Goal: Transaction & Acquisition: Purchase product/service

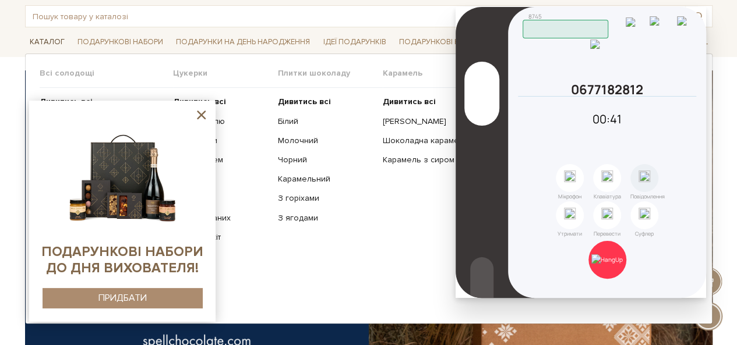
click at [56, 40] on link "Каталог" at bounding box center [47, 42] width 44 height 18
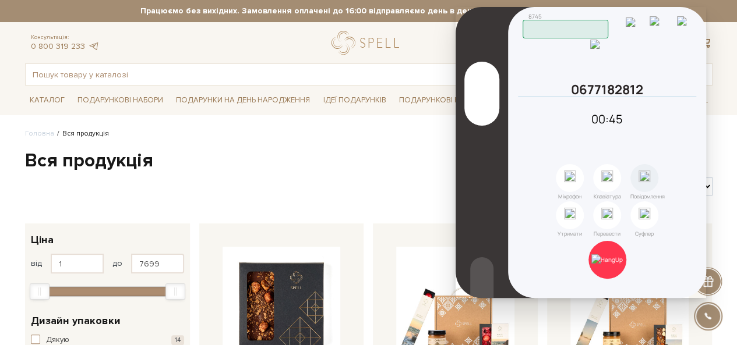
click at [666, 25] on img at bounding box center [660, 26] width 23 height 20
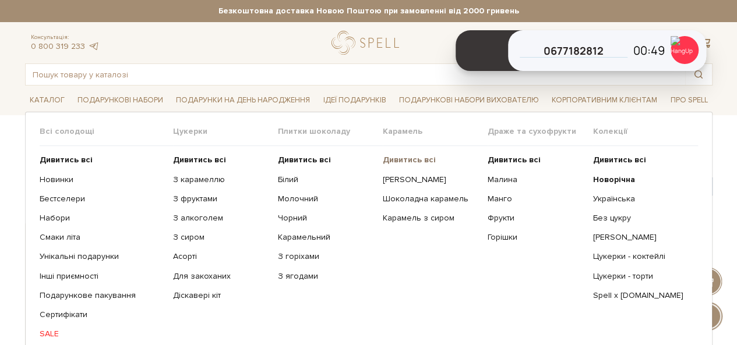
click at [416, 157] on b "Дивитись всі" at bounding box center [409, 160] width 53 height 10
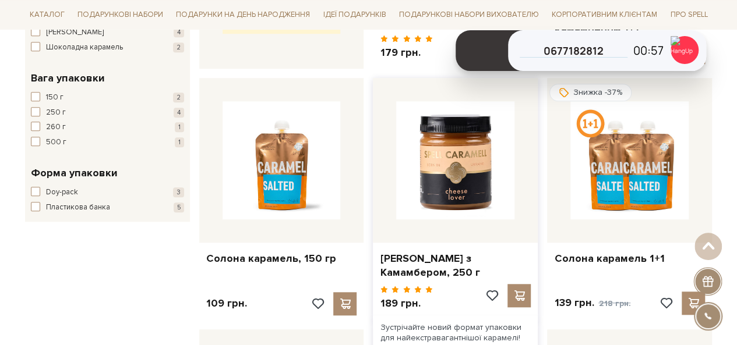
scroll to position [408, 0]
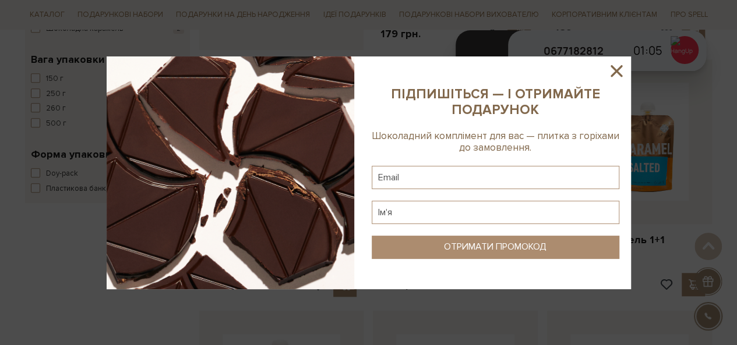
click at [614, 69] on icon at bounding box center [616, 71] width 12 height 12
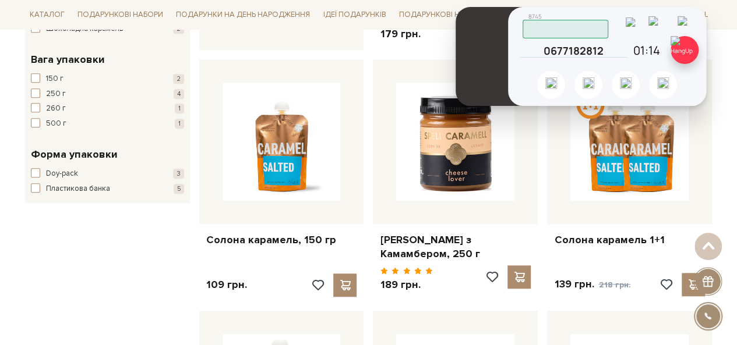
click at [692, 51] on img at bounding box center [684, 50] width 28 height 28
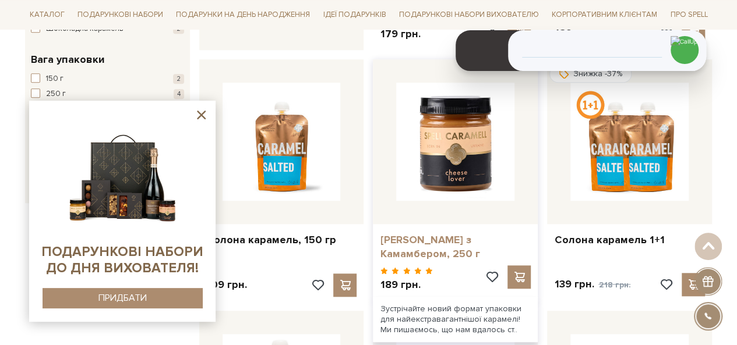
click at [443, 235] on link "[PERSON_NAME] з Камамбером, 250 г" at bounding box center [455, 246] width 151 height 27
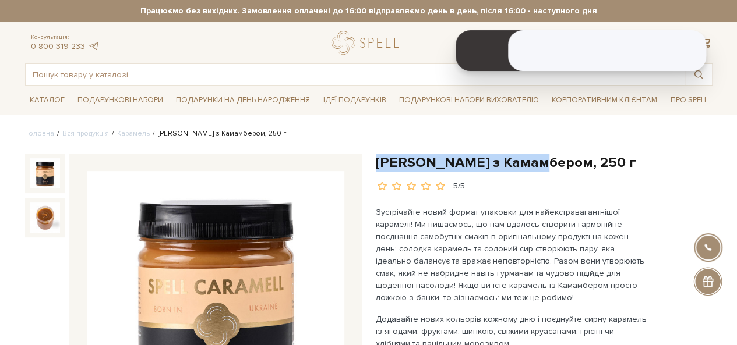
drag, startPoint x: 377, startPoint y: 162, endPoint x: 539, endPoint y: 150, distance: 162.3
copy h1 "Карамель з Камамбером"
